Goal: Answer question/provide support

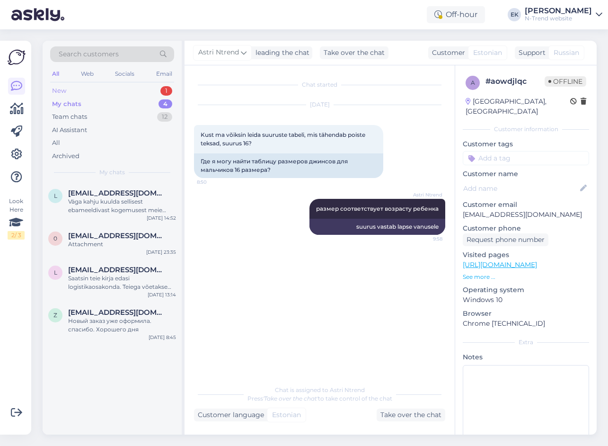
click at [63, 92] on div "New" at bounding box center [59, 90] width 14 height 9
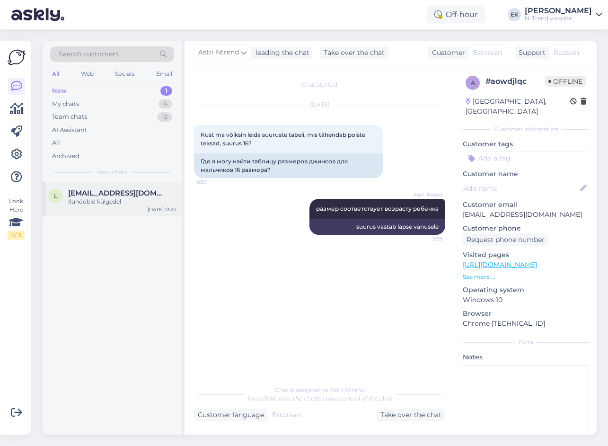
click at [97, 197] on span "[EMAIL_ADDRESS][DOMAIN_NAME]" at bounding box center [117, 193] width 98 height 9
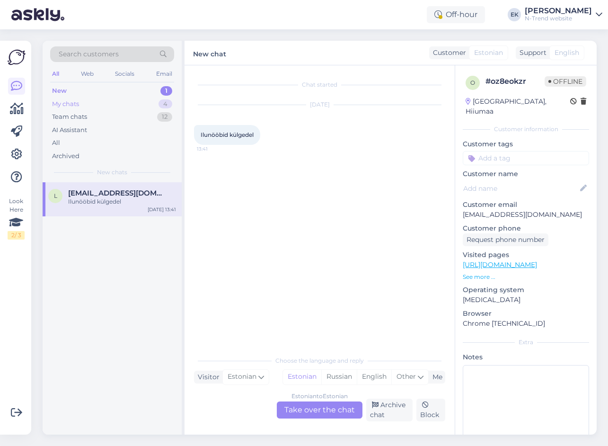
click at [76, 99] on div "My chats" at bounding box center [65, 103] width 27 height 9
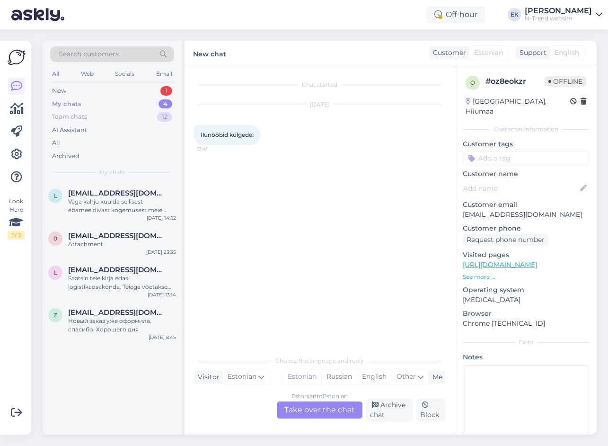
click at [72, 119] on div "Team chats" at bounding box center [69, 116] width 35 height 9
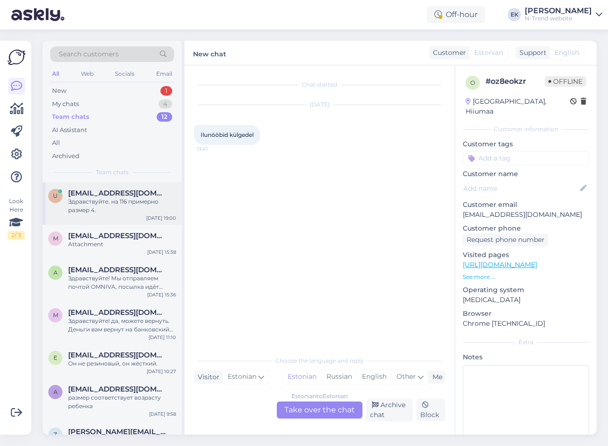
click at [86, 203] on div "Здравствуйте. на 116 примерно размер 4." at bounding box center [122, 205] width 108 height 17
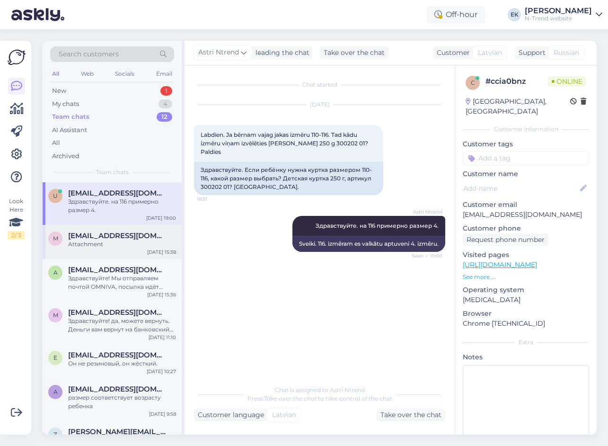
click at [83, 245] on div "Attachment" at bounding box center [122, 244] width 108 height 9
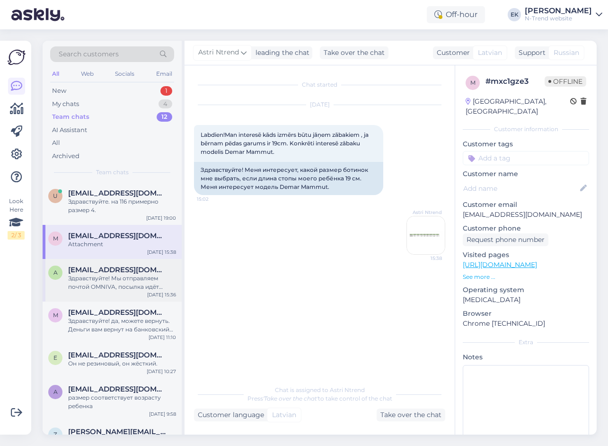
click at [82, 274] on div "Здравствуйте! Мы отправляем почтой OMNIVA, посылка идёт примерно 2 недели." at bounding box center [122, 282] width 108 height 17
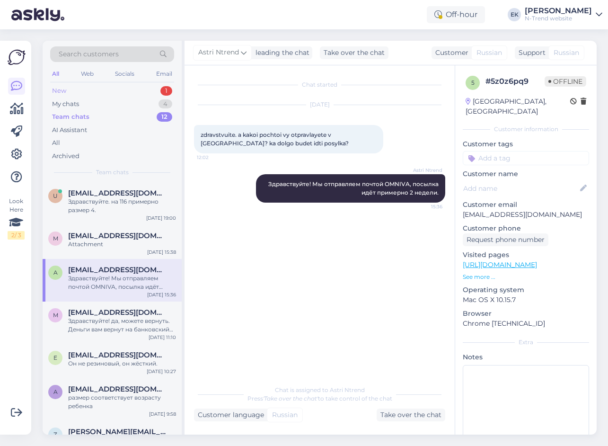
click at [70, 92] on div "New 1" at bounding box center [112, 90] width 124 height 13
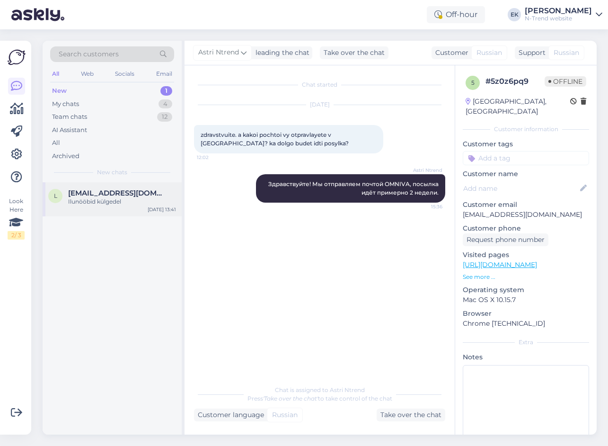
click at [96, 198] on div "Ilunööbid külgedel" at bounding box center [122, 201] width 108 height 9
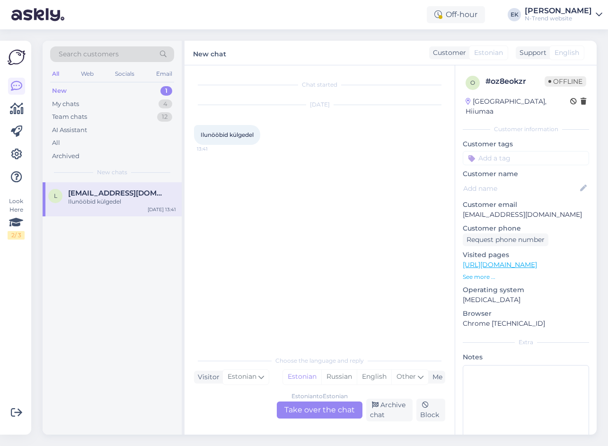
click at [295, 406] on div "Estonian to Estonian Take over the chat" at bounding box center [320, 409] width 86 height 17
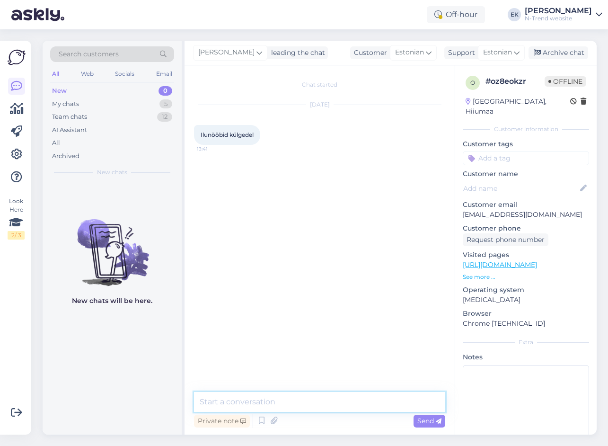
click at [298, 405] on textarea at bounding box center [319, 402] width 251 height 20
type textarea "?"
